Goal: Information Seeking & Learning: Learn about a topic

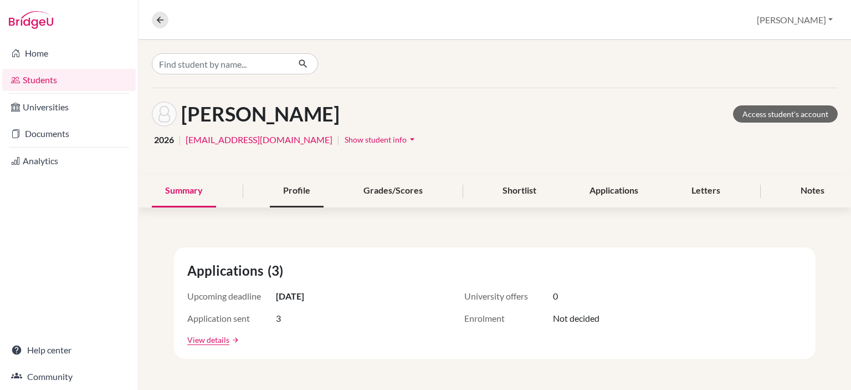
click at [291, 201] on div "Profile" at bounding box center [297, 191] width 54 height 33
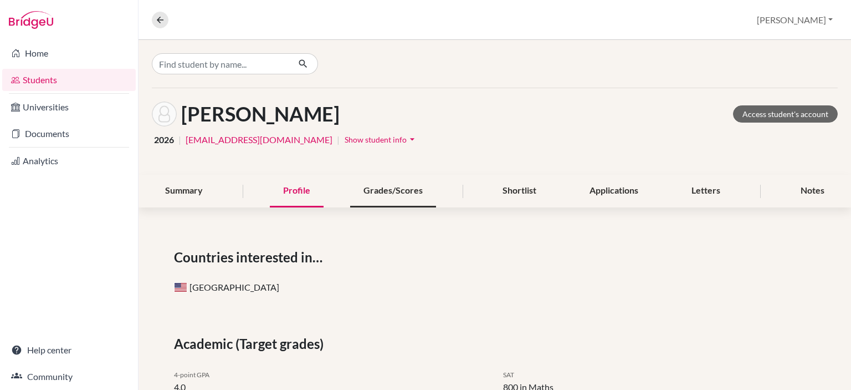
click at [404, 199] on div "Grades/Scores" at bounding box center [393, 191] width 86 height 33
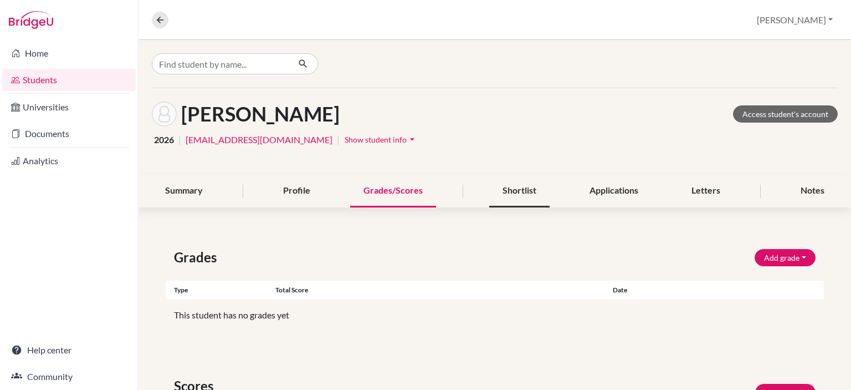
click at [534, 198] on div "Shortlist" at bounding box center [519, 191] width 60 height 33
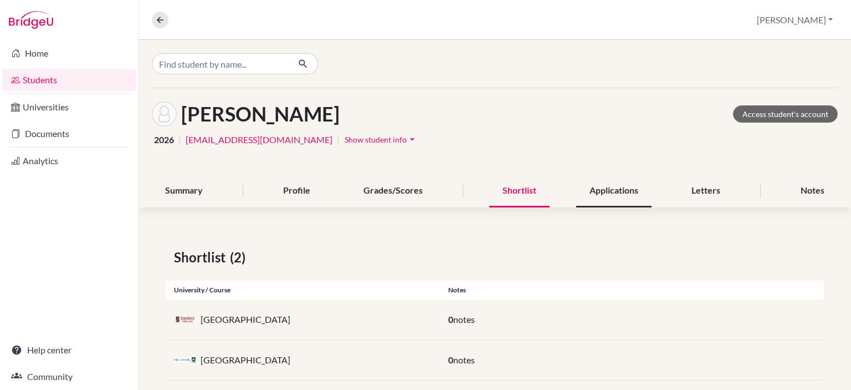
click at [613, 195] on div "Applications" at bounding box center [613, 191] width 75 height 33
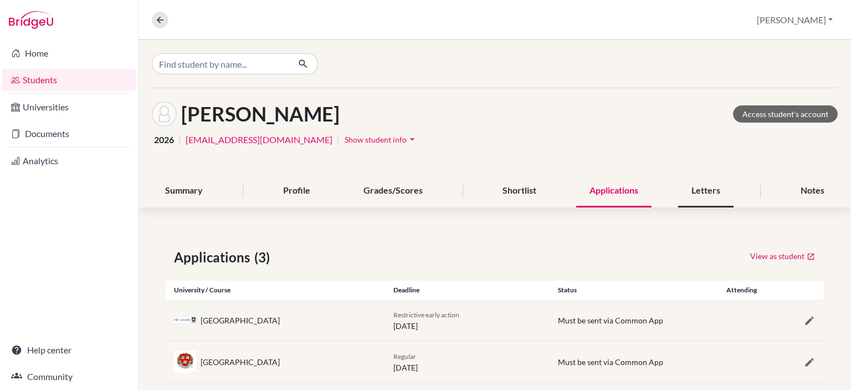
click at [726, 191] on div "Letters" at bounding box center [705, 191] width 55 height 33
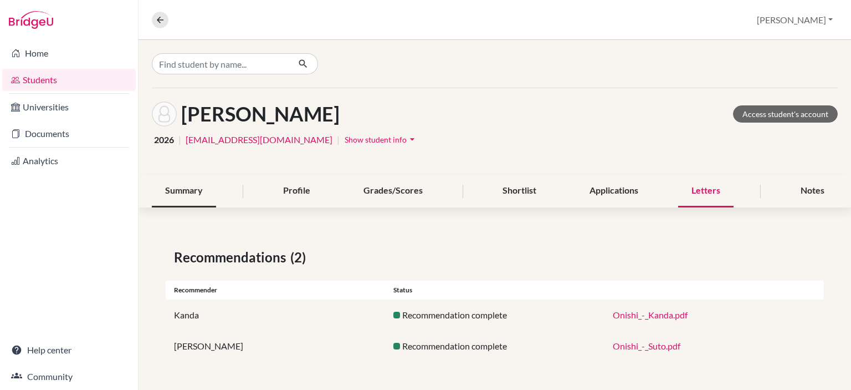
click at [202, 185] on div "Summary" at bounding box center [184, 191] width 64 height 33
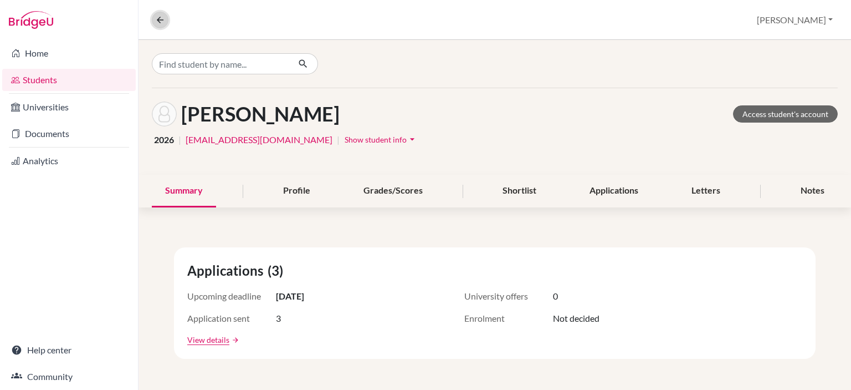
click at [167, 24] on button at bounding box center [160, 20] width 17 height 17
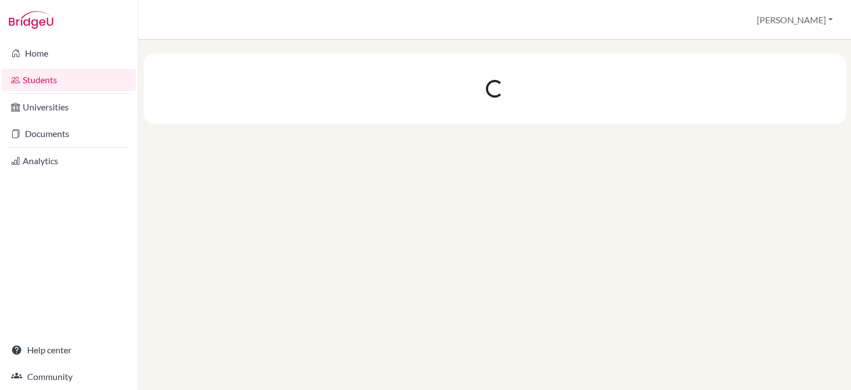
click at [166, 24] on div "Students overview Takeshi Profile School Settings Log out" at bounding box center [495, 20] width 713 height 40
